Goal: Find specific page/section: Find specific page/section

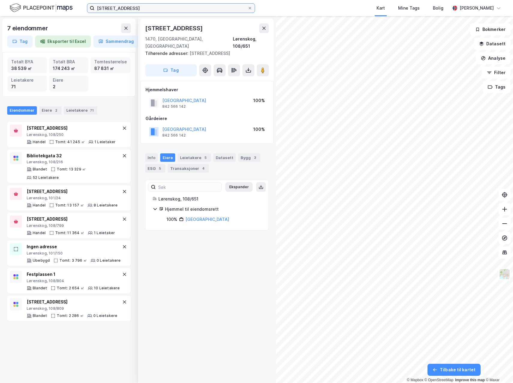
click at [247, 8] on input "[STREET_ADDRESS]" at bounding box center [171, 8] width 153 height 9
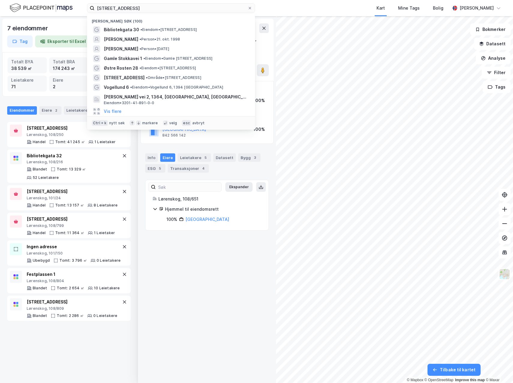
click at [253, 7] on label "[STREET_ADDRESS]" at bounding box center [171, 8] width 168 height 10
click at [248, 7] on input "[STREET_ADDRESS]" at bounding box center [171, 8] width 153 height 9
click at [250, 8] on icon at bounding box center [250, 8] width 2 height 2
click at [248, 8] on input "[STREET_ADDRESS]" at bounding box center [171, 8] width 153 height 9
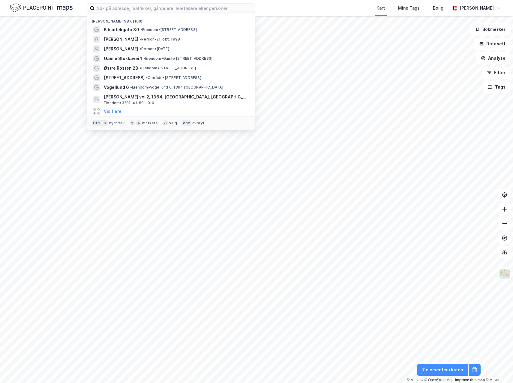
click at [280, 8] on div "[PERSON_NAME] søk (100) Bibliotekgata 30 • Eiendom • Bibliotekgata 30, 1473 Lør…" at bounding box center [256, 8] width 513 height 16
